Goal: Information Seeking & Learning: Learn about a topic

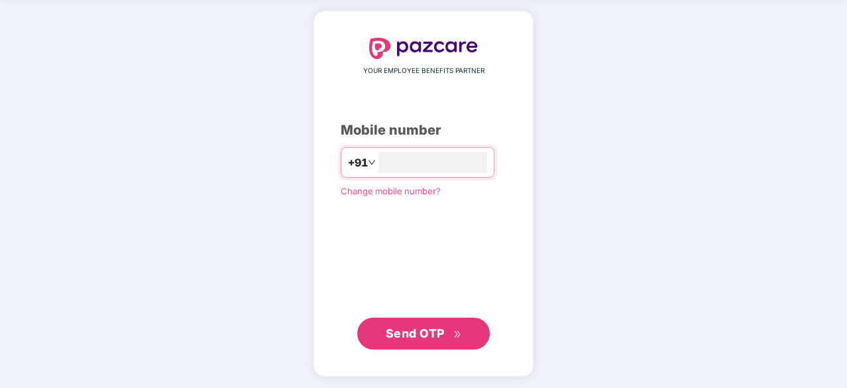
type input "**********"
click at [461, 333] on button "Send OTP" at bounding box center [423, 333] width 133 height 32
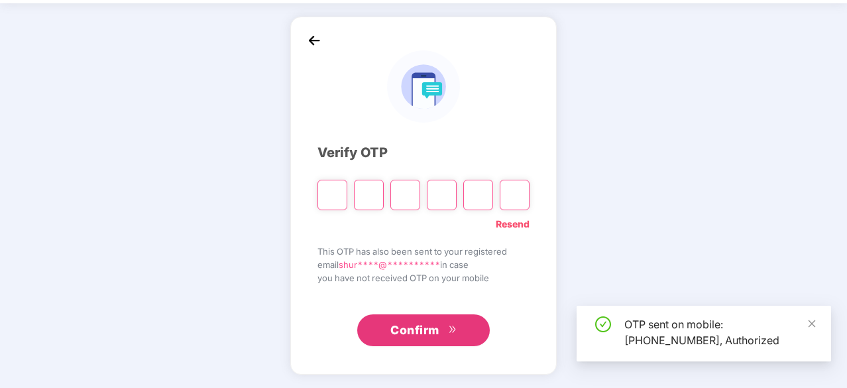
scroll to position [44, 0]
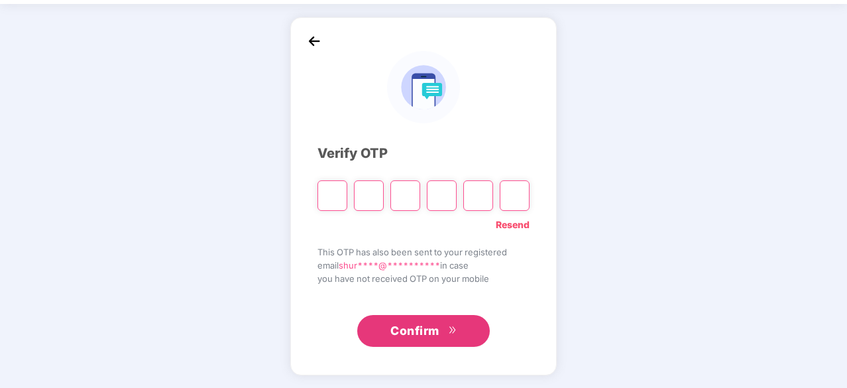
type input "*"
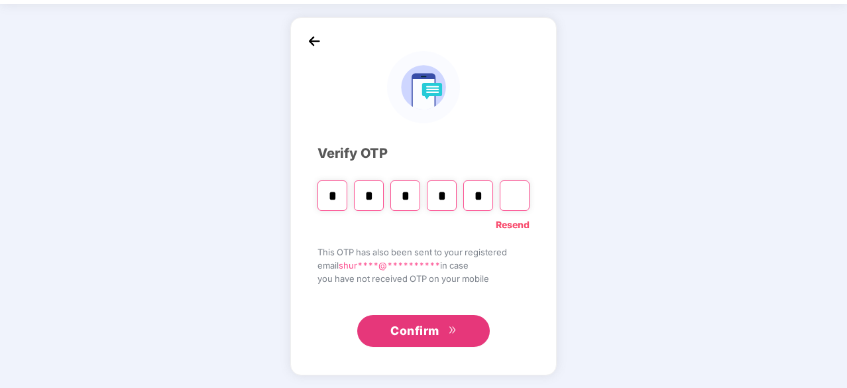
type input "*"
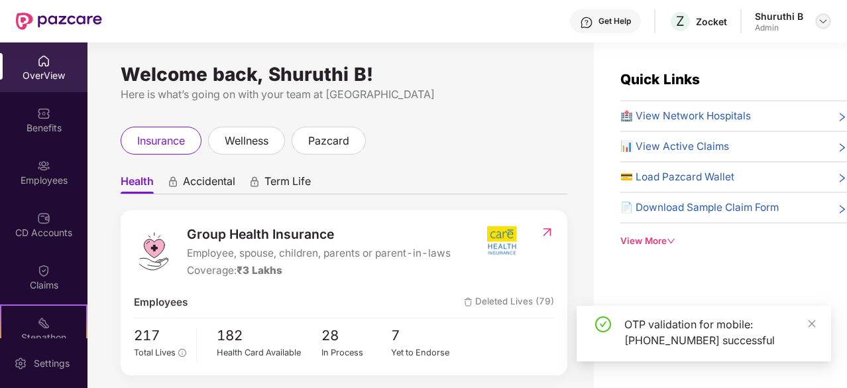
click at [823, 18] on img at bounding box center [823, 21] width 11 height 11
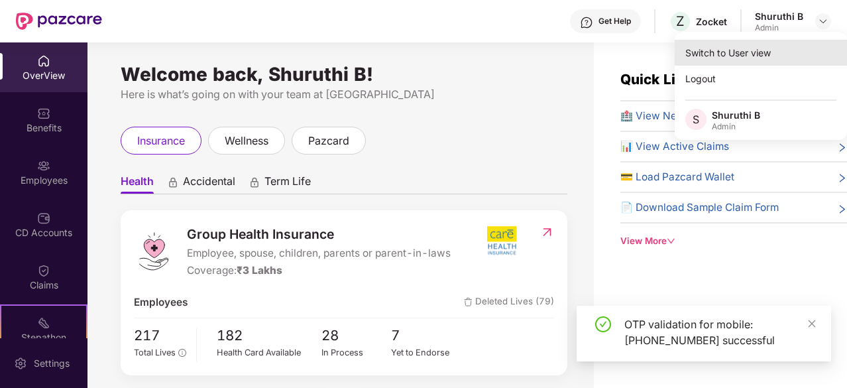
click at [742, 50] on div "Switch to User view" at bounding box center [761, 53] width 172 height 26
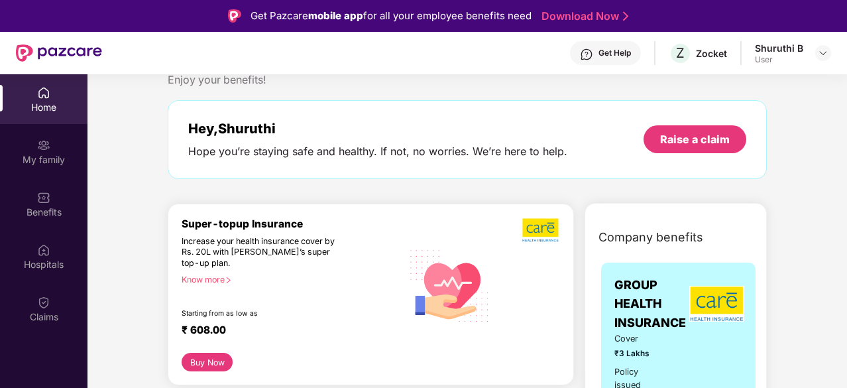
scroll to position [35, 0]
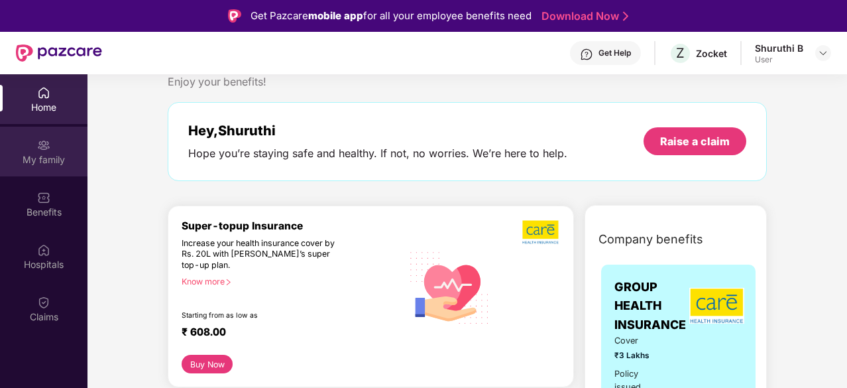
click at [48, 154] on div "My family" at bounding box center [43, 159] width 87 height 13
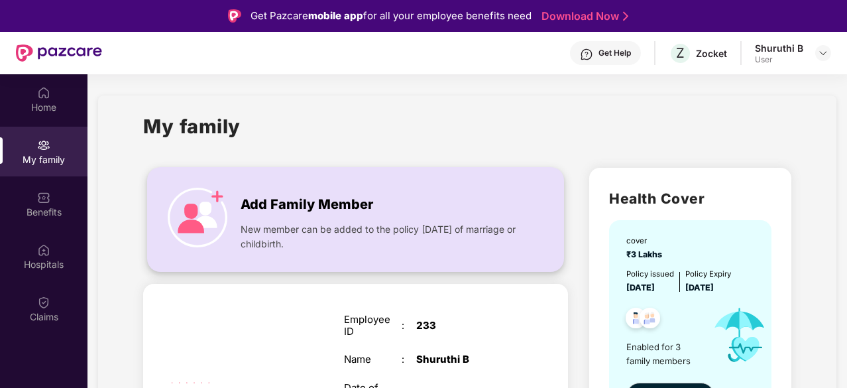
click at [199, 210] on img at bounding box center [198, 218] width 60 height 60
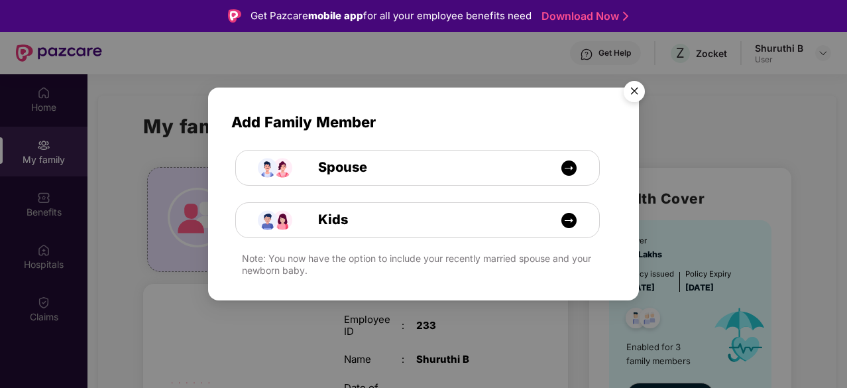
click at [630, 84] on img "Close" at bounding box center [634, 93] width 37 height 37
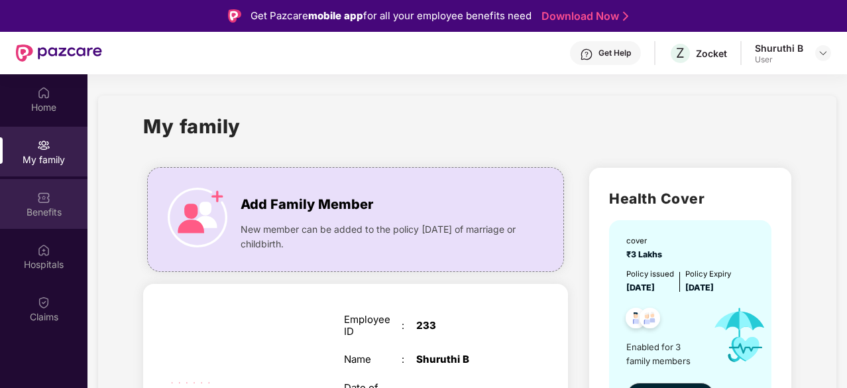
click at [23, 204] on div "Benefits" at bounding box center [43, 204] width 87 height 50
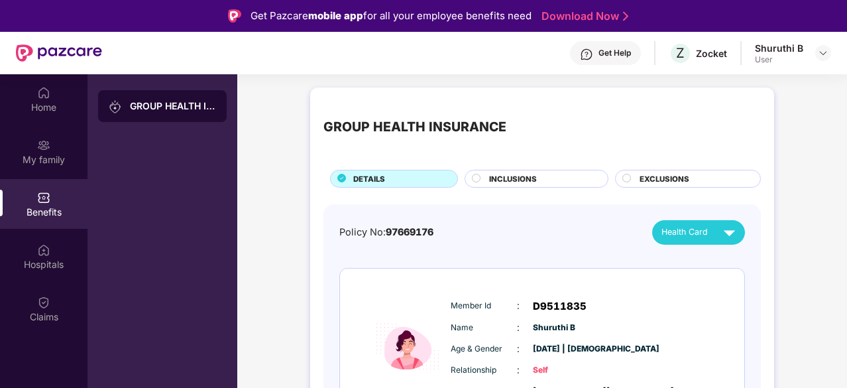
scroll to position [20, 0]
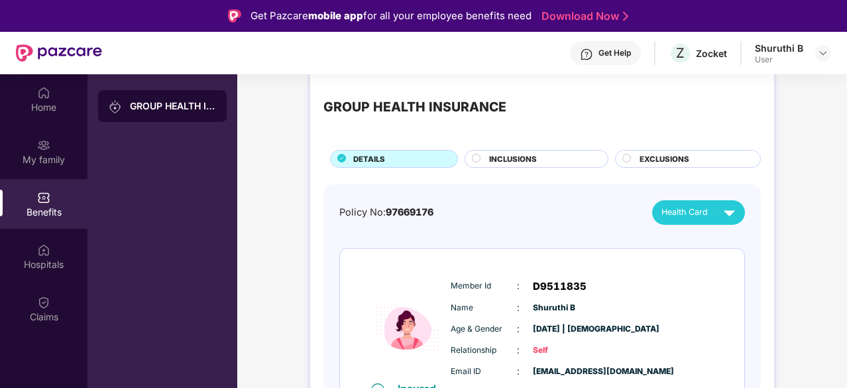
click at [502, 162] on span "INCLUSIONS" at bounding box center [513, 159] width 48 height 12
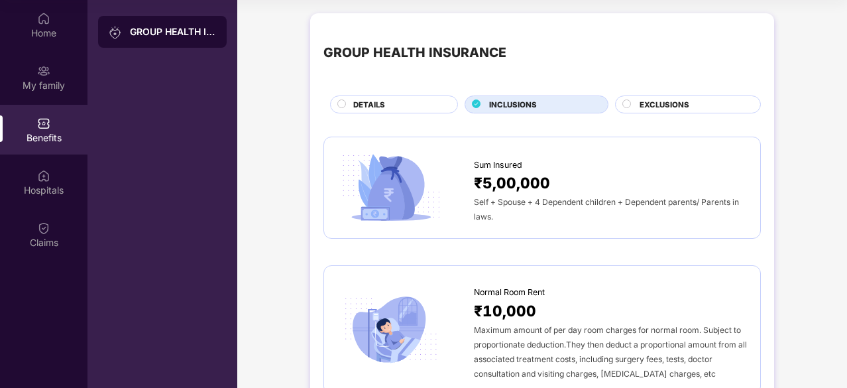
scroll to position [0, 0]
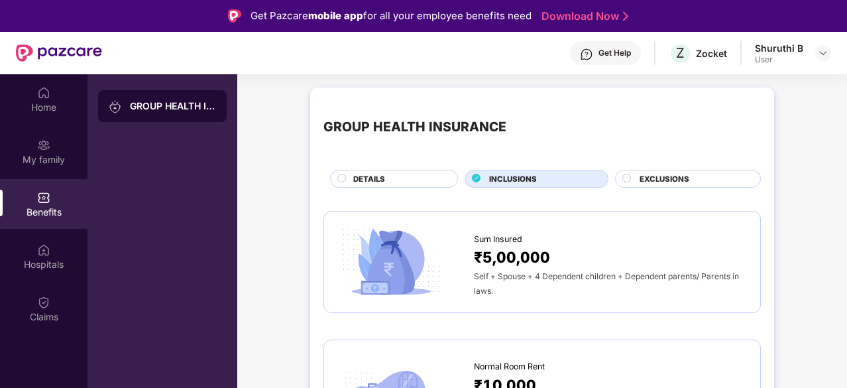
click at [662, 176] on span "EXCLUSIONS" at bounding box center [665, 179] width 50 height 12
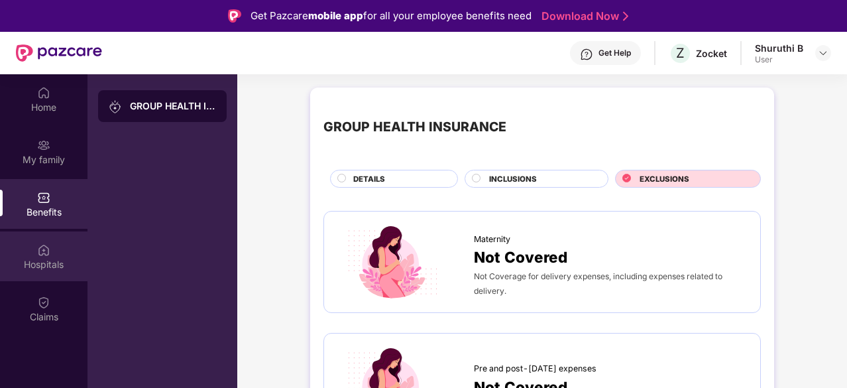
click at [42, 242] on div at bounding box center [43, 248] width 13 height 13
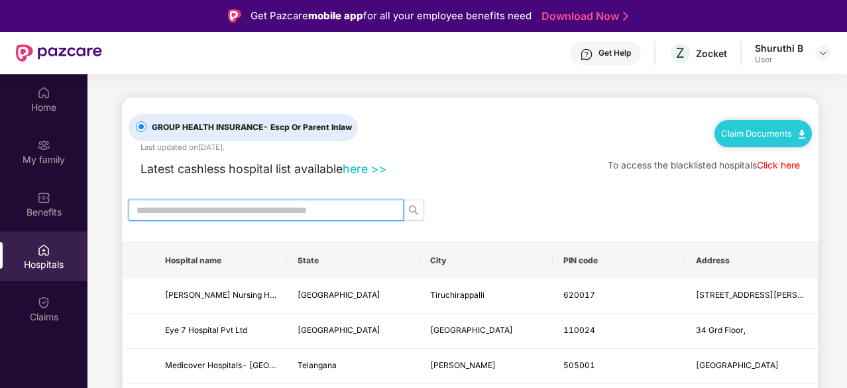
click at [207, 211] on input "text" at bounding box center [261, 210] width 249 height 15
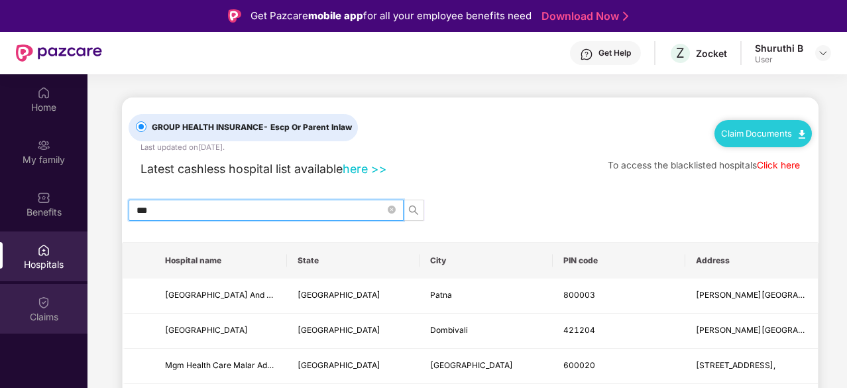
type input "***"
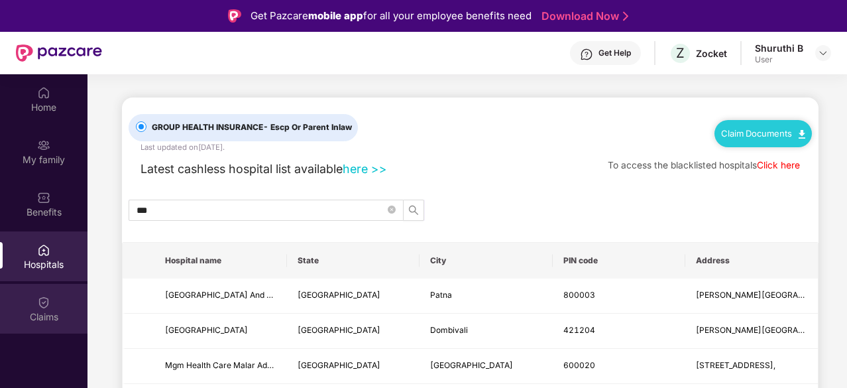
click at [32, 310] on div "Claims" at bounding box center [43, 316] width 87 height 13
